Goal: Information Seeking & Learning: Learn about a topic

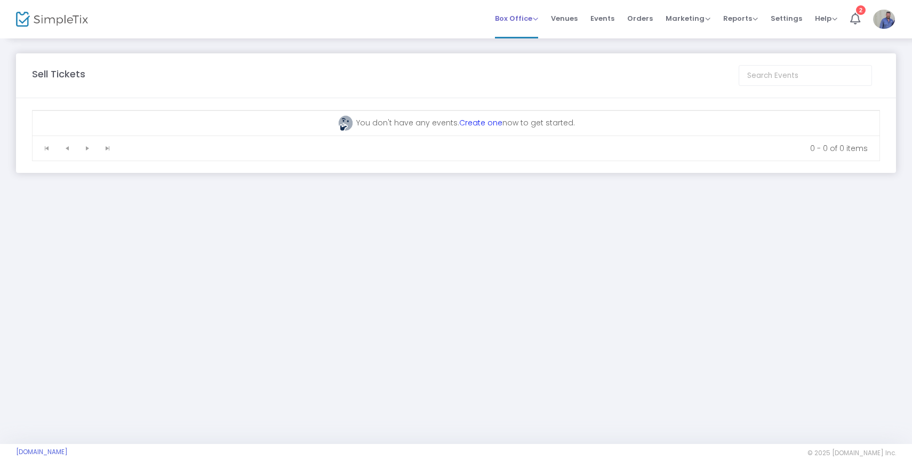
click at [521, 18] on span "Box Office" at bounding box center [516, 18] width 43 height 10
click at [743, 22] on span "Reports" at bounding box center [740, 18] width 35 height 10
click at [761, 76] on li "Download" at bounding box center [757, 77] width 69 height 21
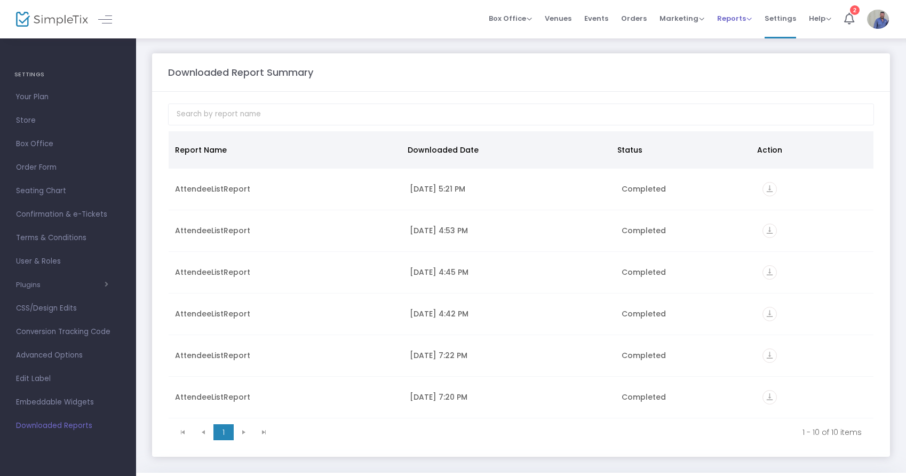
click at [738, 23] on span "Reports Analytics Sales Reports Download" at bounding box center [734, 18] width 35 height 27
click at [733, 15] on span "Reports" at bounding box center [734, 18] width 35 height 10
click at [741, 40] on li "Analytics" at bounding box center [751, 36] width 69 height 21
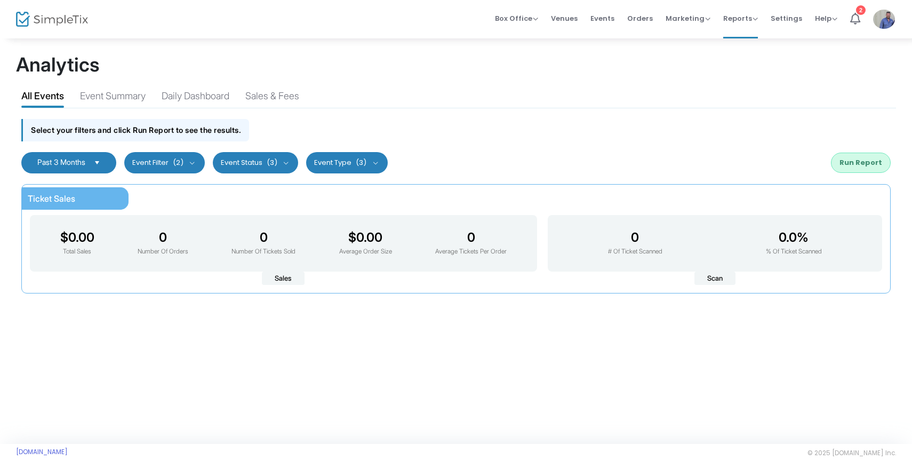
click at [250, 165] on button "Event Status (3)" at bounding box center [256, 162] width 86 height 21
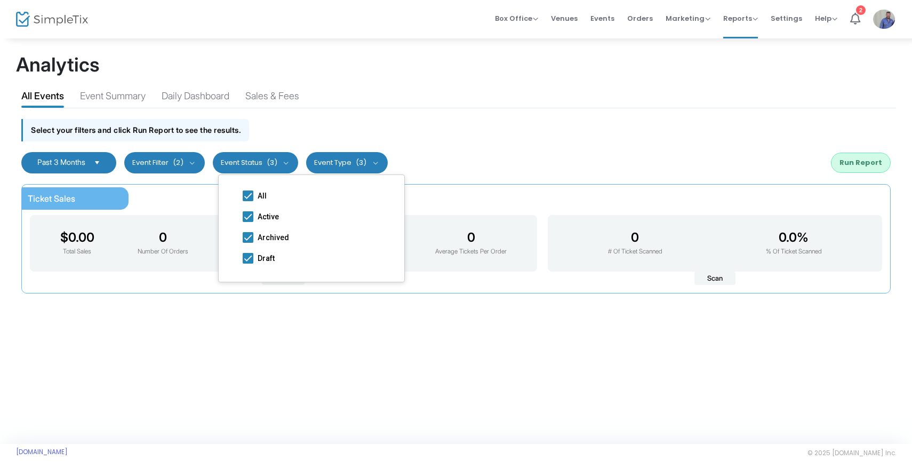
click at [359, 124] on div "Select your filters and click Run Report to see the results." at bounding box center [456, 127] width 880 height 38
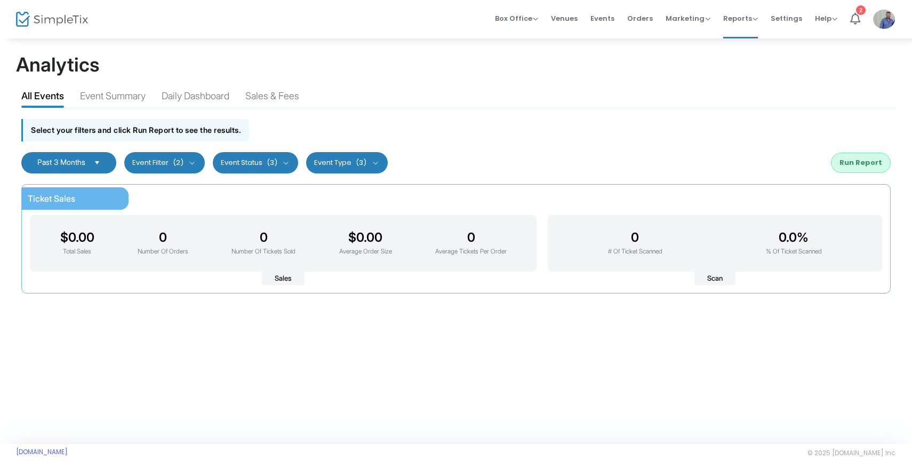
click at [58, 157] on kendo-dropdownlist "Past 3 Months" at bounding box center [68, 162] width 95 height 21
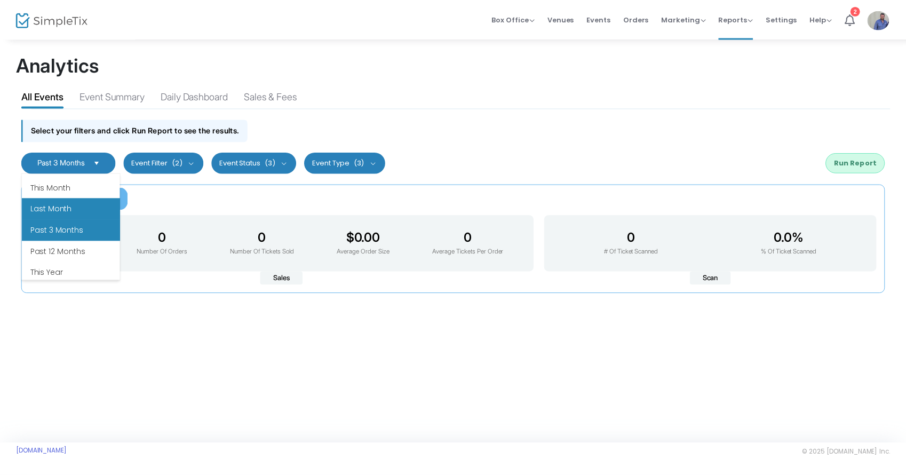
scroll to position [113, 0]
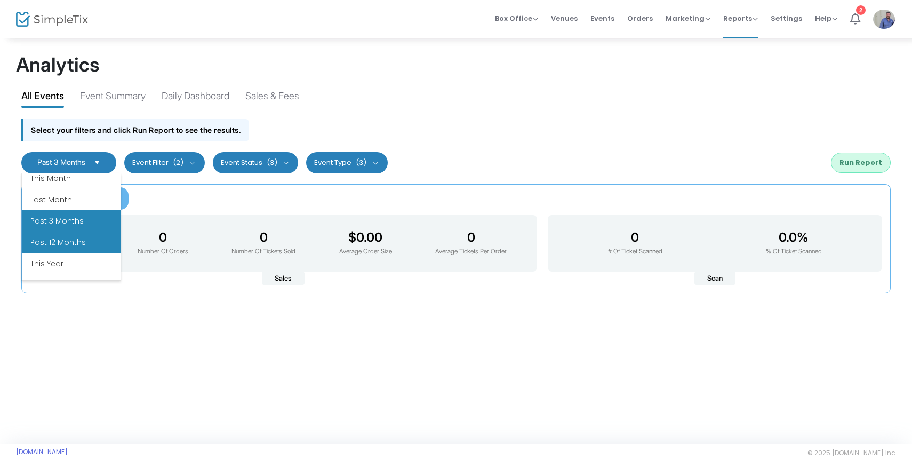
click at [73, 245] on li "Past 12 Months" at bounding box center [71, 242] width 99 height 21
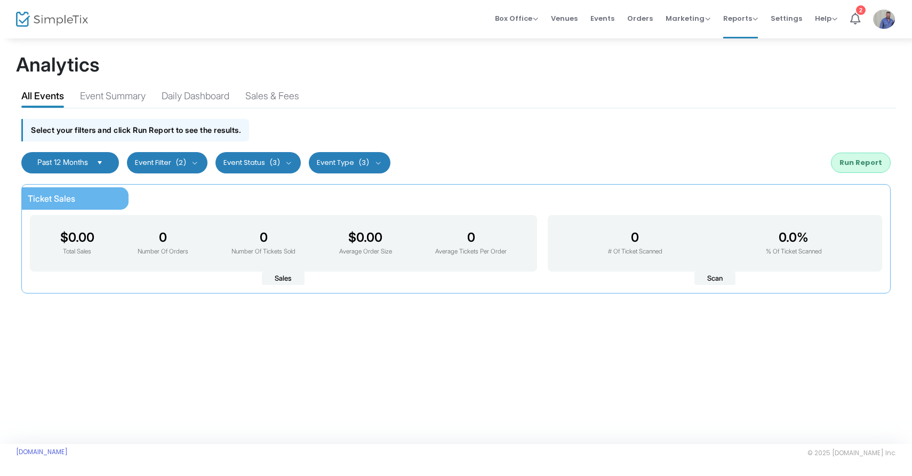
click at [259, 166] on button "Event Status (3)" at bounding box center [259, 162] width 86 height 21
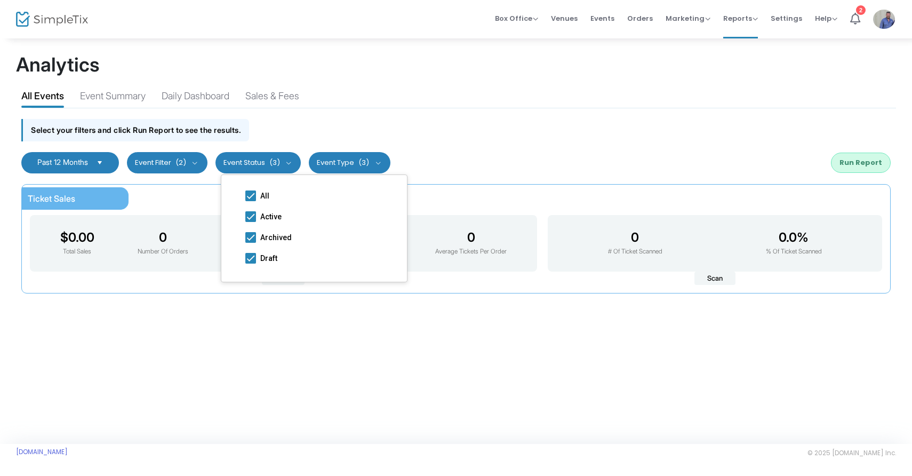
click at [341, 158] on button "Event Type (3)" at bounding box center [350, 162] width 82 height 21
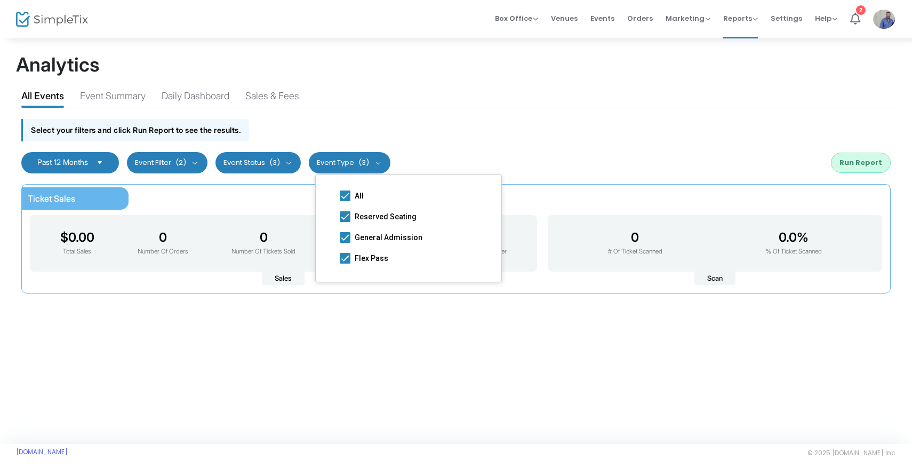
click at [842, 161] on button "Run Report" at bounding box center [861, 163] width 60 height 20
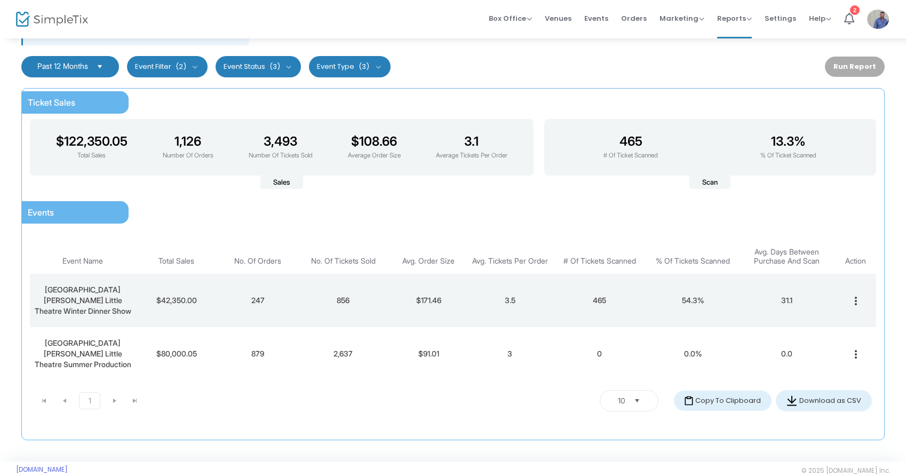
scroll to position [94, 0]
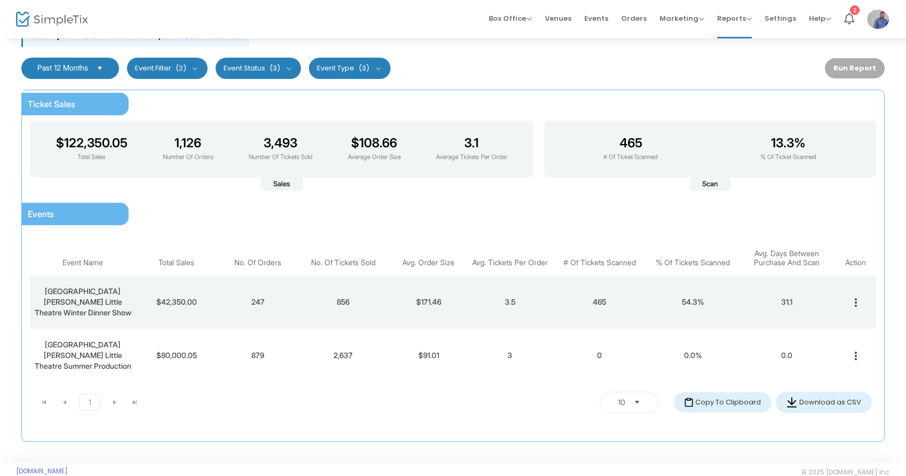
click at [91, 340] on span "[GEOGRAPHIC_DATA][PERSON_NAME] Little Theatre Summer Production" at bounding box center [83, 355] width 97 height 30
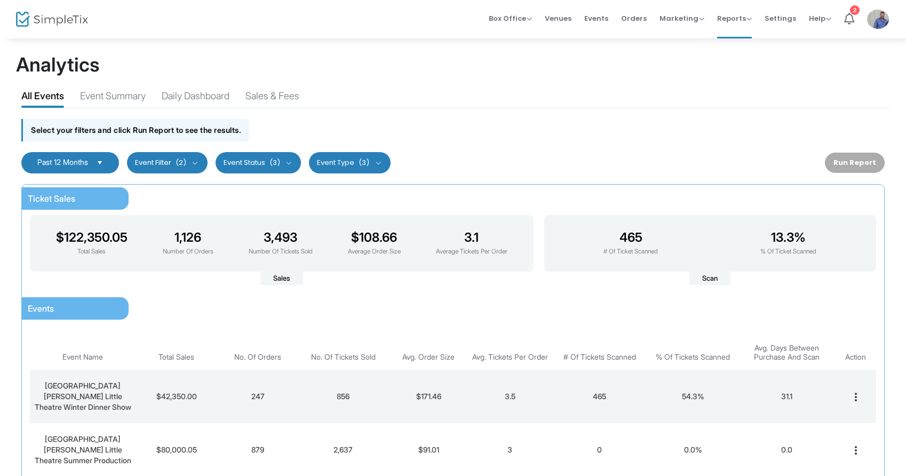
scroll to position [0, 0]
click at [132, 105] on div "Event Summary" at bounding box center [113, 98] width 66 height 19
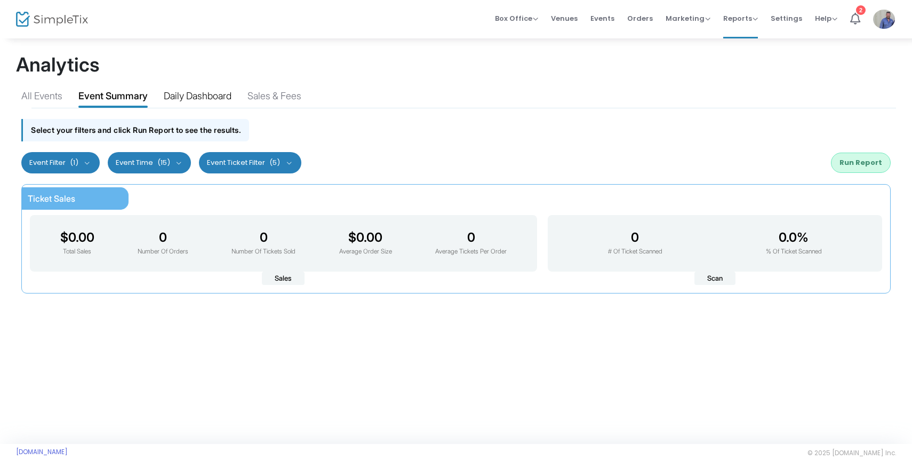
click at [194, 100] on div "Daily Dashboard" at bounding box center [198, 98] width 68 height 19
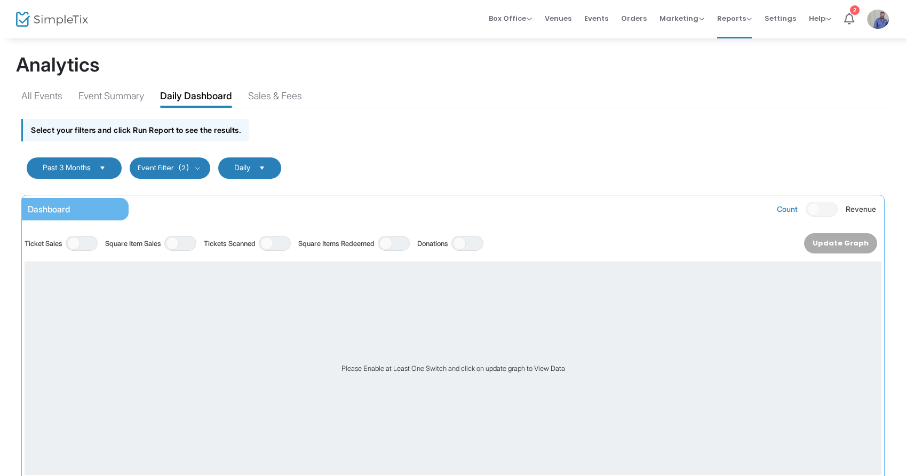
click at [111, 165] on span "Select" at bounding box center [103, 168] width 18 height 18
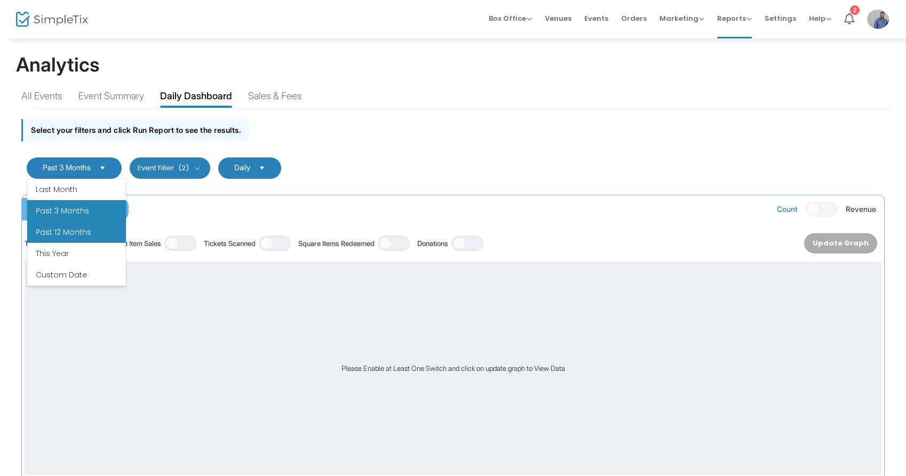
scroll to position [128, 0]
click at [87, 230] on li "Past 12 Months" at bounding box center [76, 232] width 99 height 21
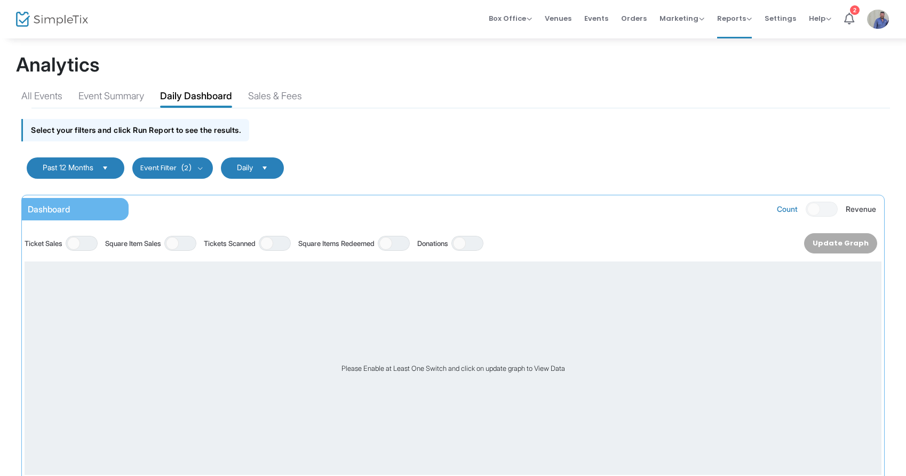
click at [237, 168] on span "Daily" at bounding box center [245, 168] width 25 height 9
click at [263, 261] on li "Monthly" at bounding box center [258, 253] width 63 height 21
click at [200, 169] on button "Event Filter (2)" at bounding box center [172, 167] width 81 height 21
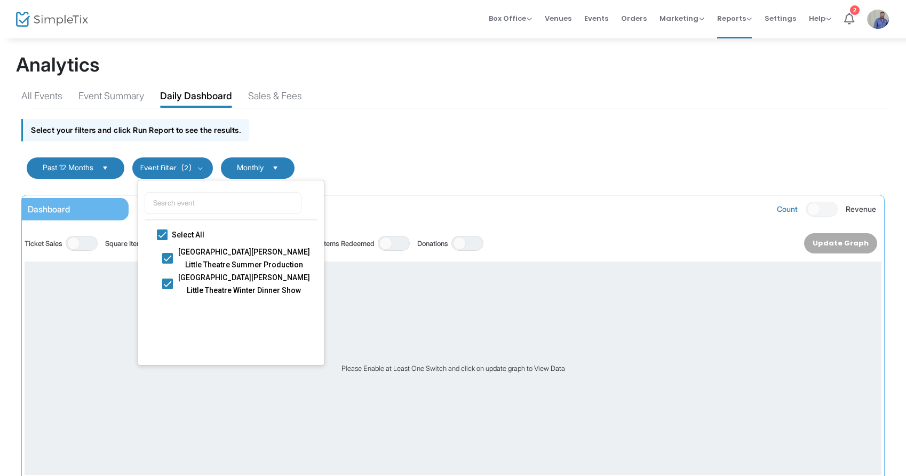
click at [391, 132] on div "Select your filters and click Run Report to see the results." at bounding box center [453, 127] width 874 height 38
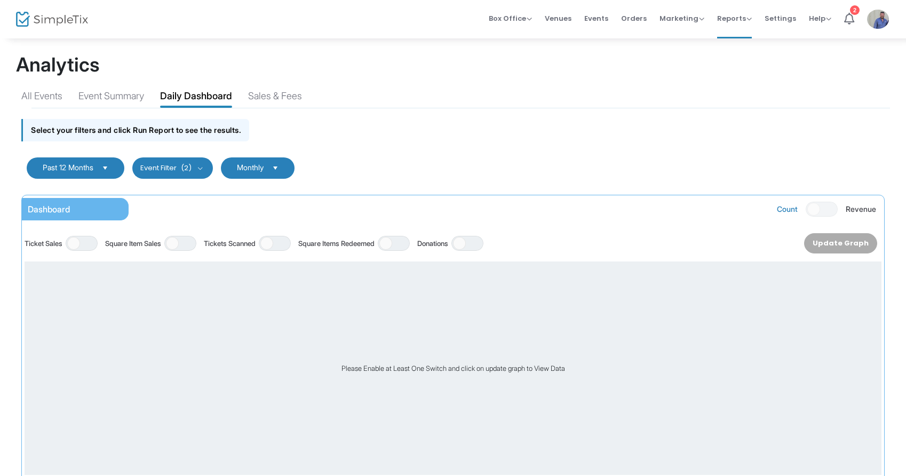
click at [185, 171] on button "Event Filter (2)" at bounding box center [172, 167] width 81 height 21
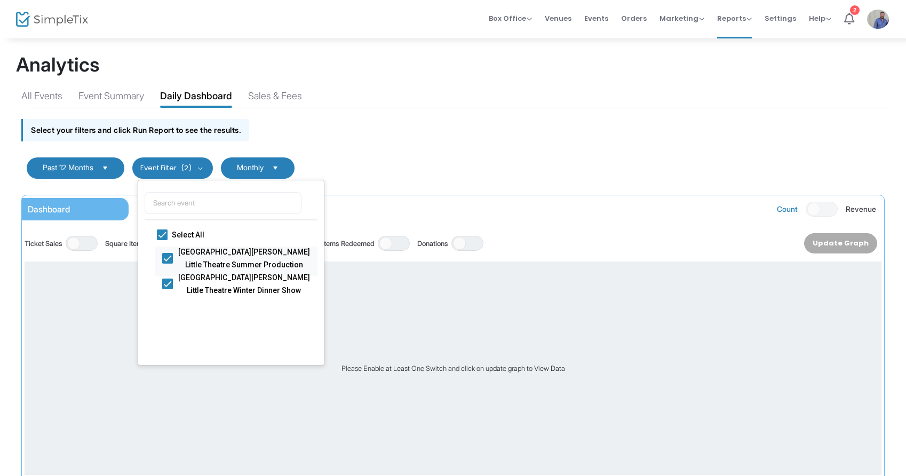
click at [172, 252] on span at bounding box center [167, 257] width 11 height 11
click at [168, 263] on input "[GEOGRAPHIC_DATA][PERSON_NAME] Little Theatre Summer Production" at bounding box center [167, 263] width 1 height 1
checkbox input "false"
click at [168, 284] on span at bounding box center [167, 283] width 11 height 11
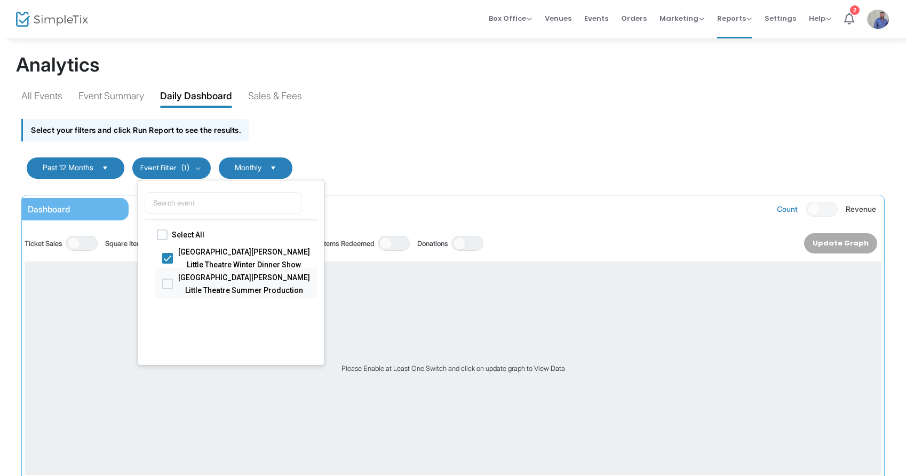
click at [168, 289] on input "[GEOGRAPHIC_DATA][PERSON_NAME] Little Theatre Summer Production" at bounding box center [167, 289] width 1 height 1
checkbox input "true"
click at [170, 259] on span at bounding box center [167, 257] width 11 height 11
click at [168, 263] on input "[GEOGRAPHIC_DATA][PERSON_NAME] Little Theatre Summer Production" at bounding box center [167, 263] width 1 height 1
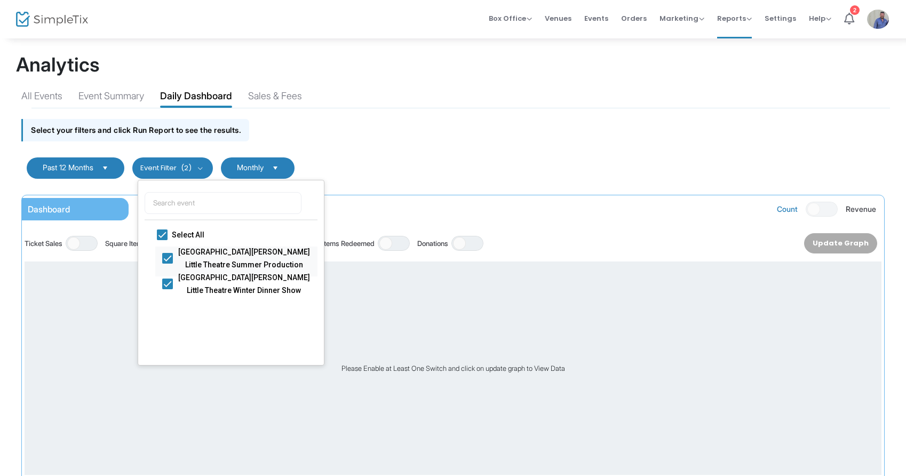
checkbox input "false"
click at [170, 285] on span at bounding box center [167, 283] width 11 height 11
click at [168, 289] on input "[GEOGRAPHIC_DATA][PERSON_NAME] Little Theatre Summer Production" at bounding box center [167, 289] width 1 height 1
checkbox input "true"
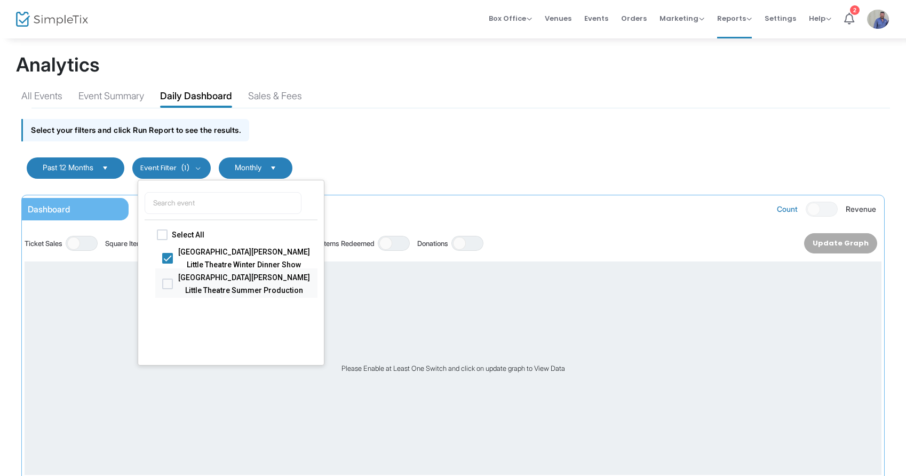
checkbox input "true"
click at [169, 256] on span at bounding box center [167, 257] width 11 height 11
click at [168, 263] on input "[GEOGRAPHIC_DATA][PERSON_NAME] Little Theatre Summer Production" at bounding box center [167, 263] width 1 height 1
checkbox input "false"
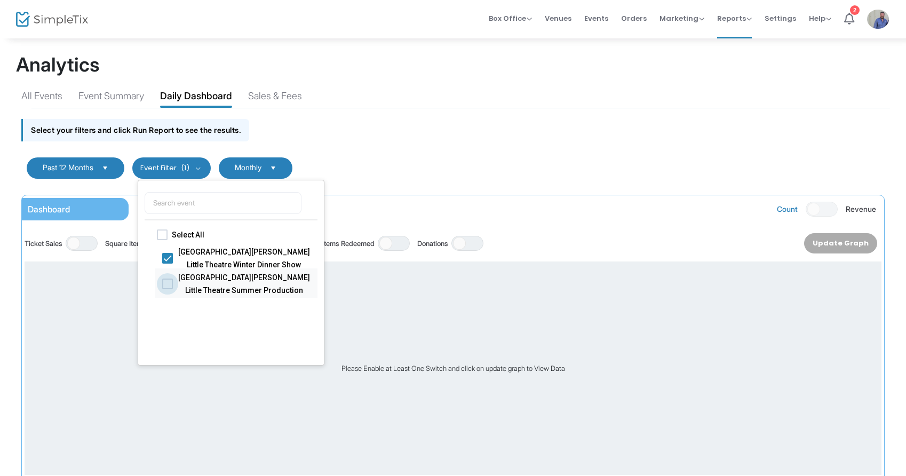
click at [168, 281] on span at bounding box center [167, 283] width 11 height 11
click at [168, 289] on input "[GEOGRAPHIC_DATA][PERSON_NAME] Little Theatre Summer Production" at bounding box center [167, 289] width 1 height 1
checkbox input "true"
click at [168, 281] on span at bounding box center [167, 283] width 11 height 11
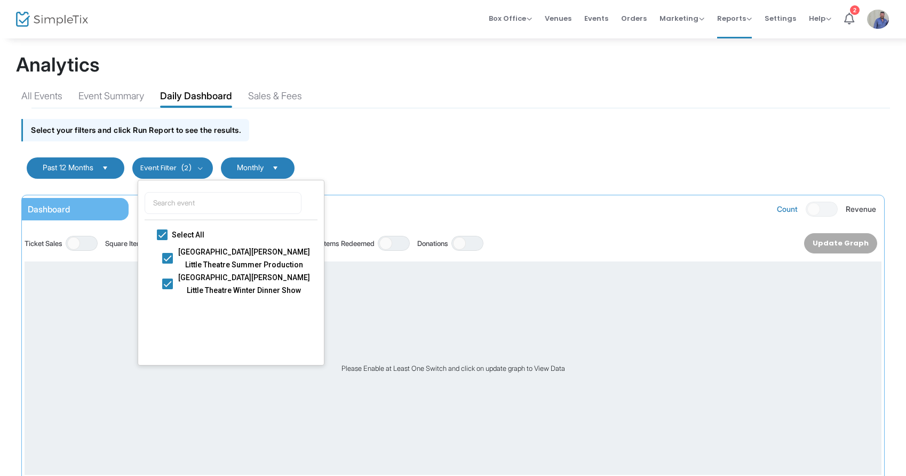
click at [168, 289] on input "[GEOGRAPHIC_DATA][PERSON_NAME] Little Theatre Winter Dinner Show" at bounding box center [167, 289] width 1 height 1
checkbox input "false"
click at [197, 284] on span "[GEOGRAPHIC_DATA][PERSON_NAME] Little Theatre Winter Dinner Show" at bounding box center [243, 284] width 133 height 26
click at [168, 289] on input "[GEOGRAPHIC_DATA][PERSON_NAME] Little Theatre Winter Dinner Show" at bounding box center [167, 289] width 1 height 1
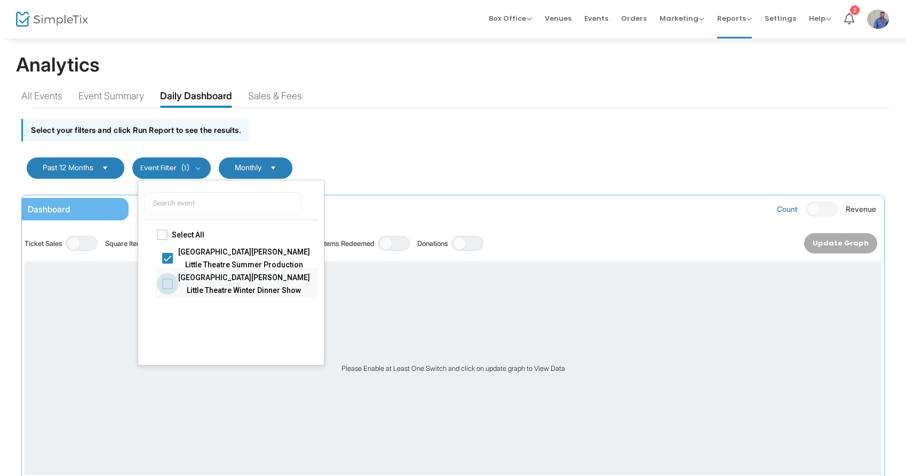
checkbox input "true"
click at [214, 282] on span "[GEOGRAPHIC_DATA][PERSON_NAME] Little Theatre Winter Dinner Show" at bounding box center [243, 284] width 133 height 26
click at [168, 289] on input "[GEOGRAPHIC_DATA][PERSON_NAME] Little Theatre Winter Dinner Show" at bounding box center [167, 289] width 1 height 1
checkbox input "false"
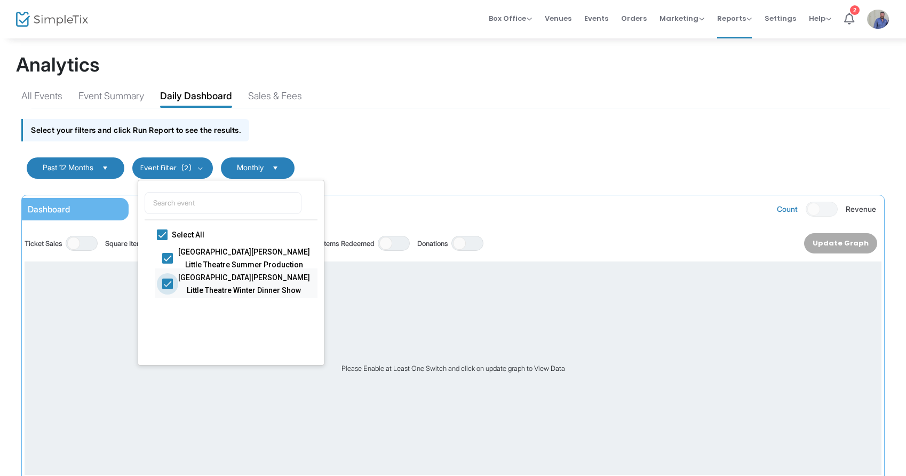
checkbox input "false"
click at [729, 170] on form "Past 12 Months Cancel Apply Event Filter (1) Select All Fort [PERSON_NAME] Litt…" at bounding box center [453, 168] width 874 height 43
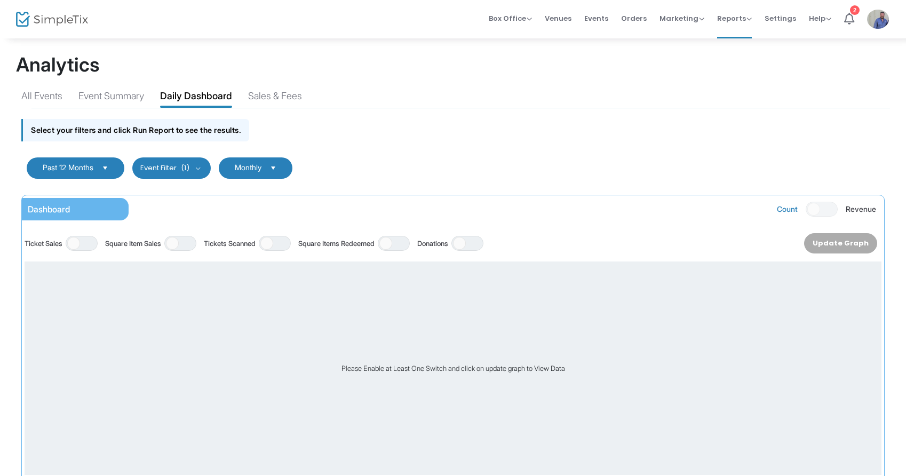
click at [277, 157] on kendo-dropdownlist "Monthly" at bounding box center [256, 167] width 74 height 21
click at [365, 133] on div "Select your filters and click Run Report to see the results." at bounding box center [453, 127] width 874 height 38
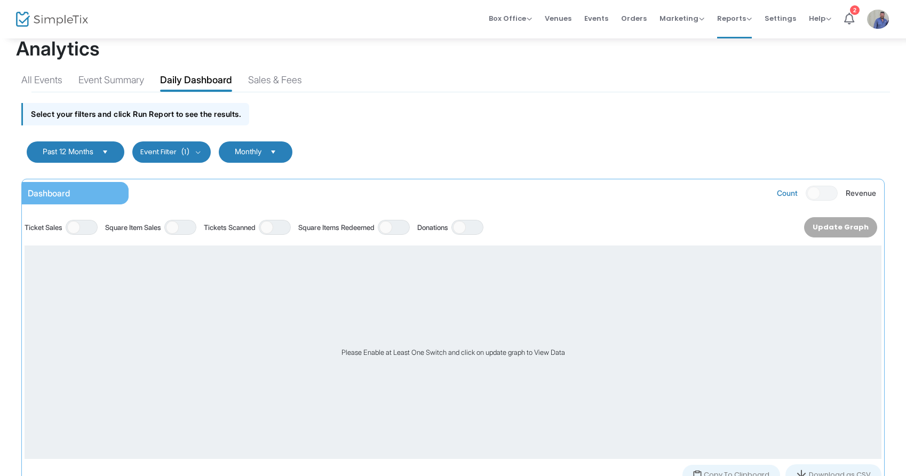
scroll to position [18, 0]
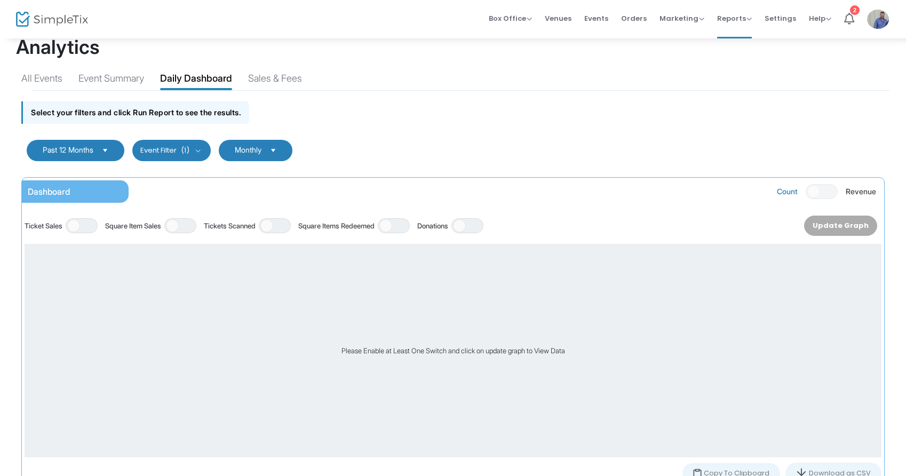
click at [828, 219] on div "Update Graph" at bounding box center [840, 226] width 73 height 20
click at [820, 196] on div "Count ON OFF Revenue" at bounding box center [826, 191] width 99 height 22
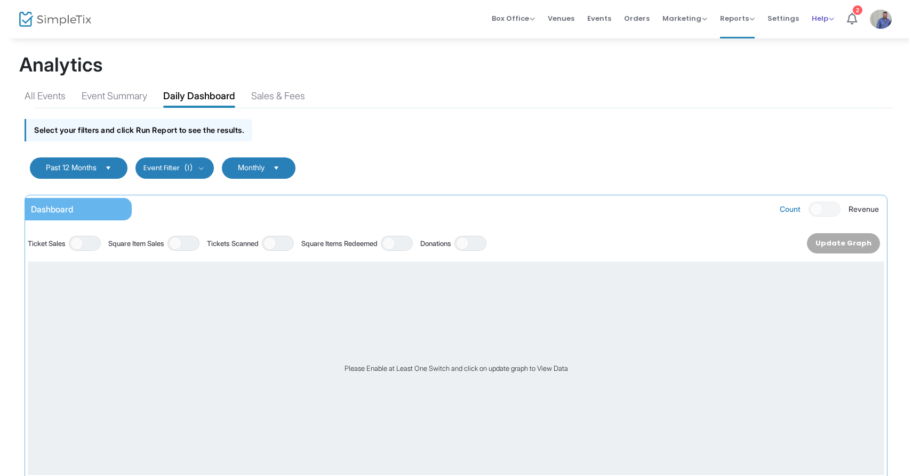
scroll to position [0, 0]
click at [725, 28] on span "Reports Analytics Sales Reports Download" at bounding box center [734, 18] width 35 height 27
click at [728, 17] on span "Reports" at bounding box center [734, 18] width 35 height 10
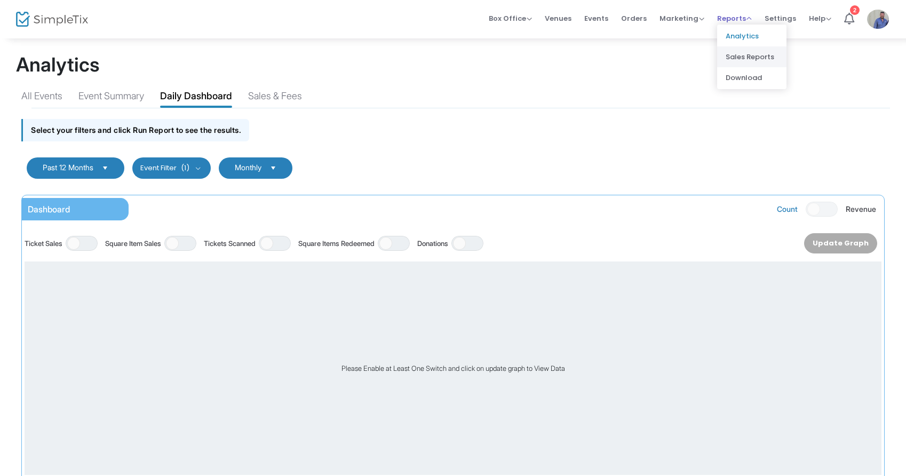
click at [736, 55] on li "Sales Reports" at bounding box center [751, 56] width 69 height 21
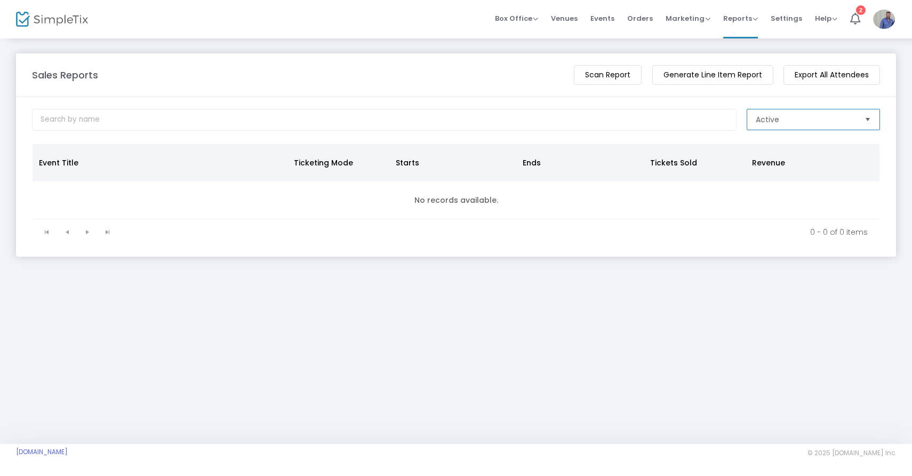
click at [760, 120] on span "Active" at bounding box center [767, 119] width 23 height 11
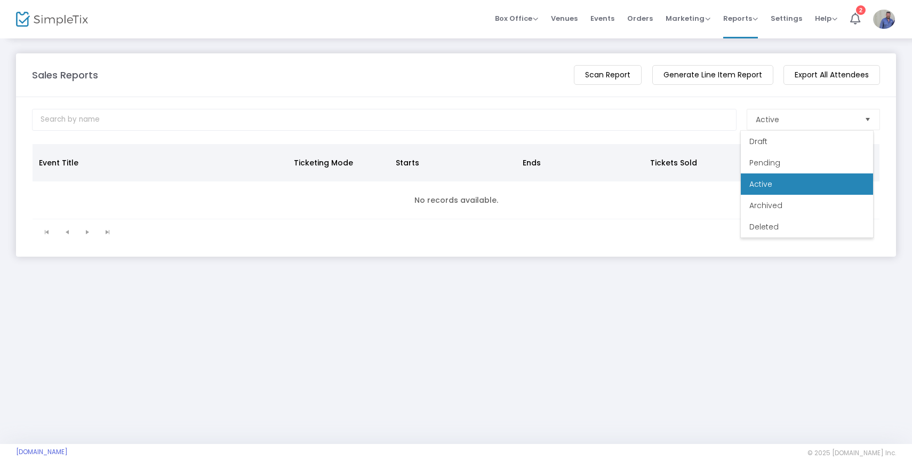
click at [758, 95] on m-panel-header "Sales Reports View Total Revenue Scan Report Generate Line Item Report Export A…" at bounding box center [456, 75] width 880 height 44
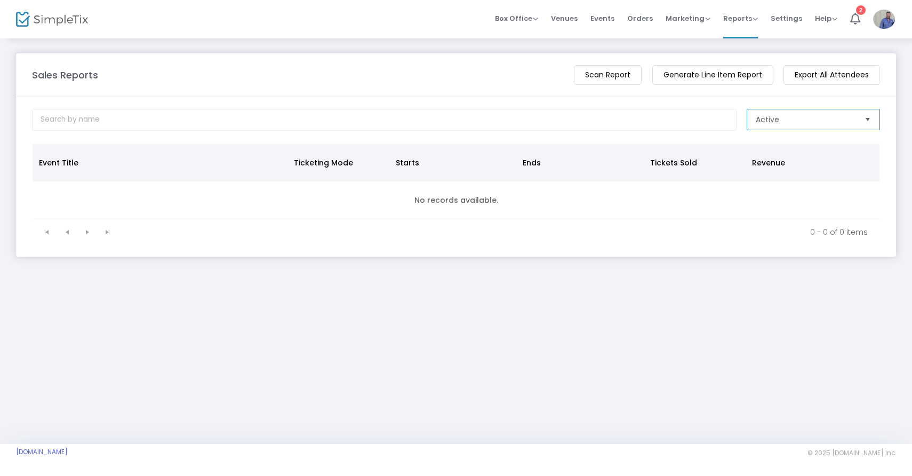
click at [766, 125] on span "Active" at bounding box center [806, 119] width 109 height 20
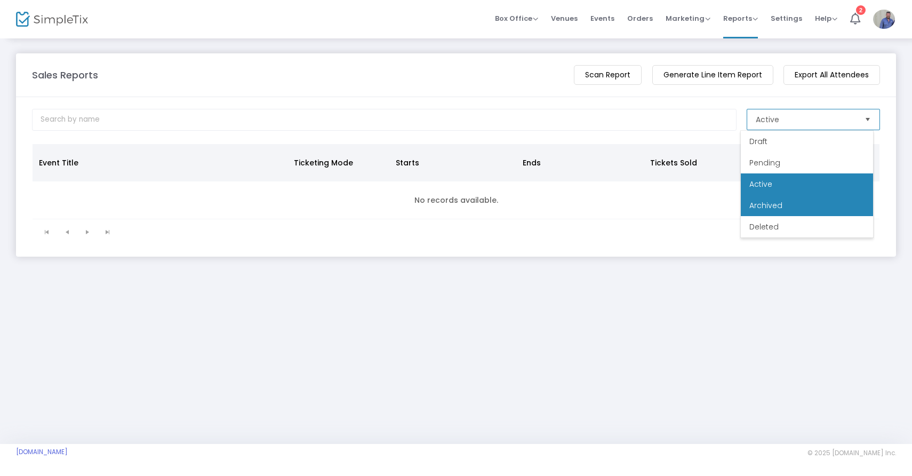
click at [762, 200] on li "Archived" at bounding box center [807, 205] width 132 height 21
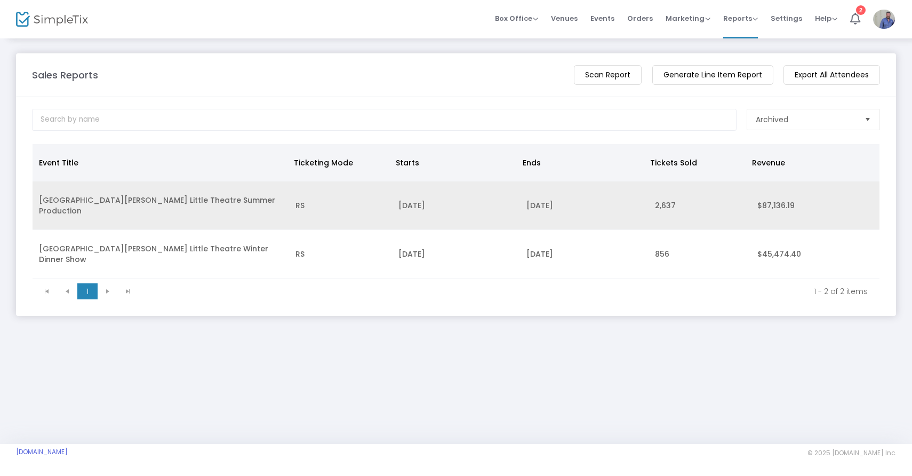
click at [220, 208] on td "[GEOGRAPHIC_DATA][PERSON_NAME] Little Theatre Summer Production" at bounding box center [161, 205] width 257 height 49
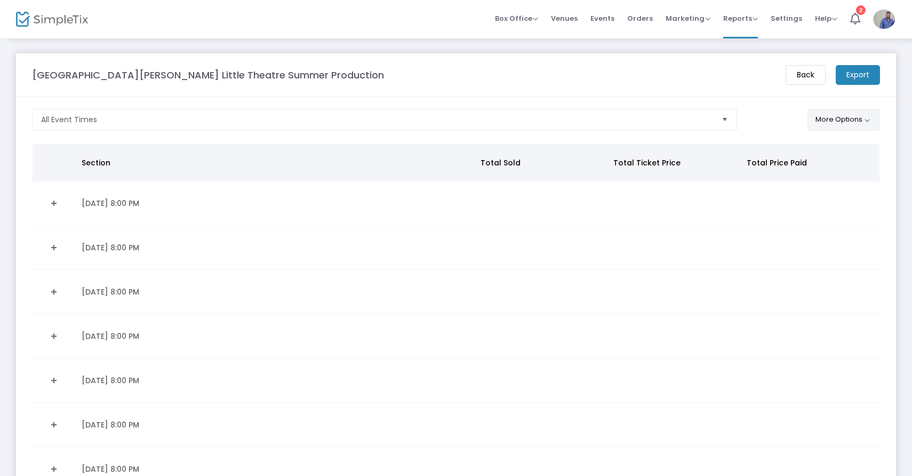
click at [828, 113] on button "More Options" at bounding box center [844, 120] width 73 height 22
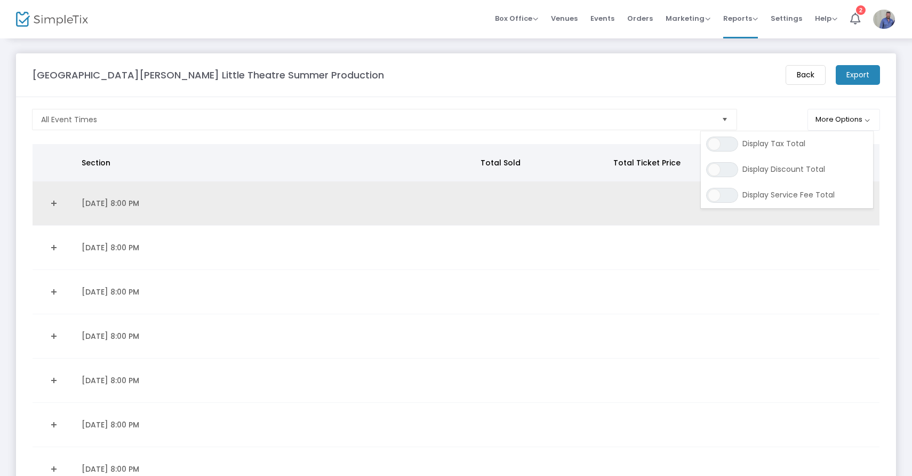
click at [61, 196] on link "Expand Details" at bounding box center [54, 203] width 30 height 17
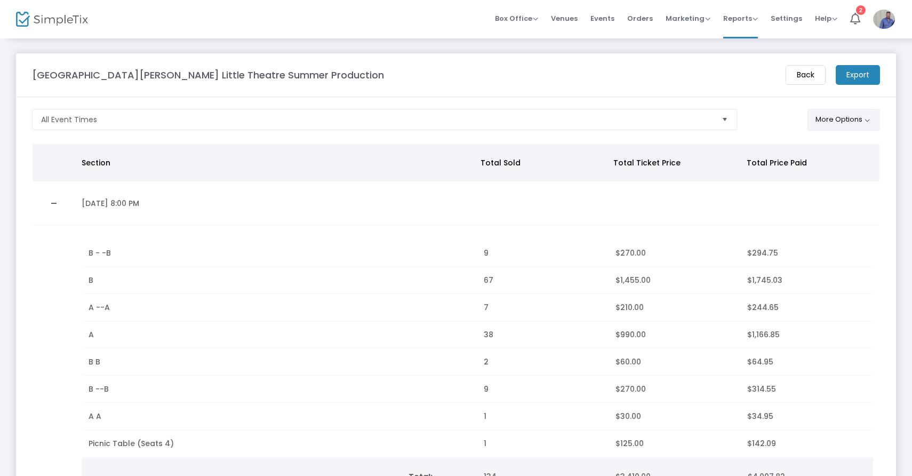
click at [824, 113] on button "More Options" at bounding box center [844, 120] width 73 height 22
click at [857, 78] on m-button "Export" at bounding box center [858, 75] width 44 height 20
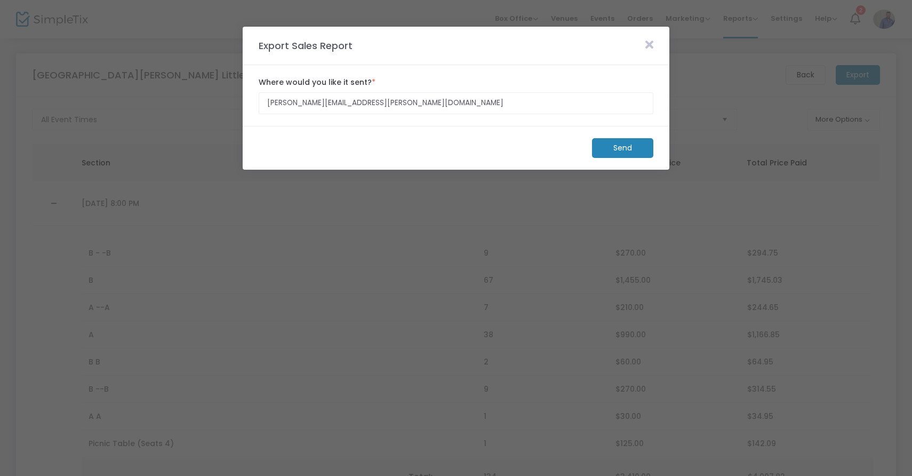
click at [614, 149] on m-button "Send" at bounding box center [622, 148] width 61 height 20
